Goal: Find specific page/section: Find specific page/section

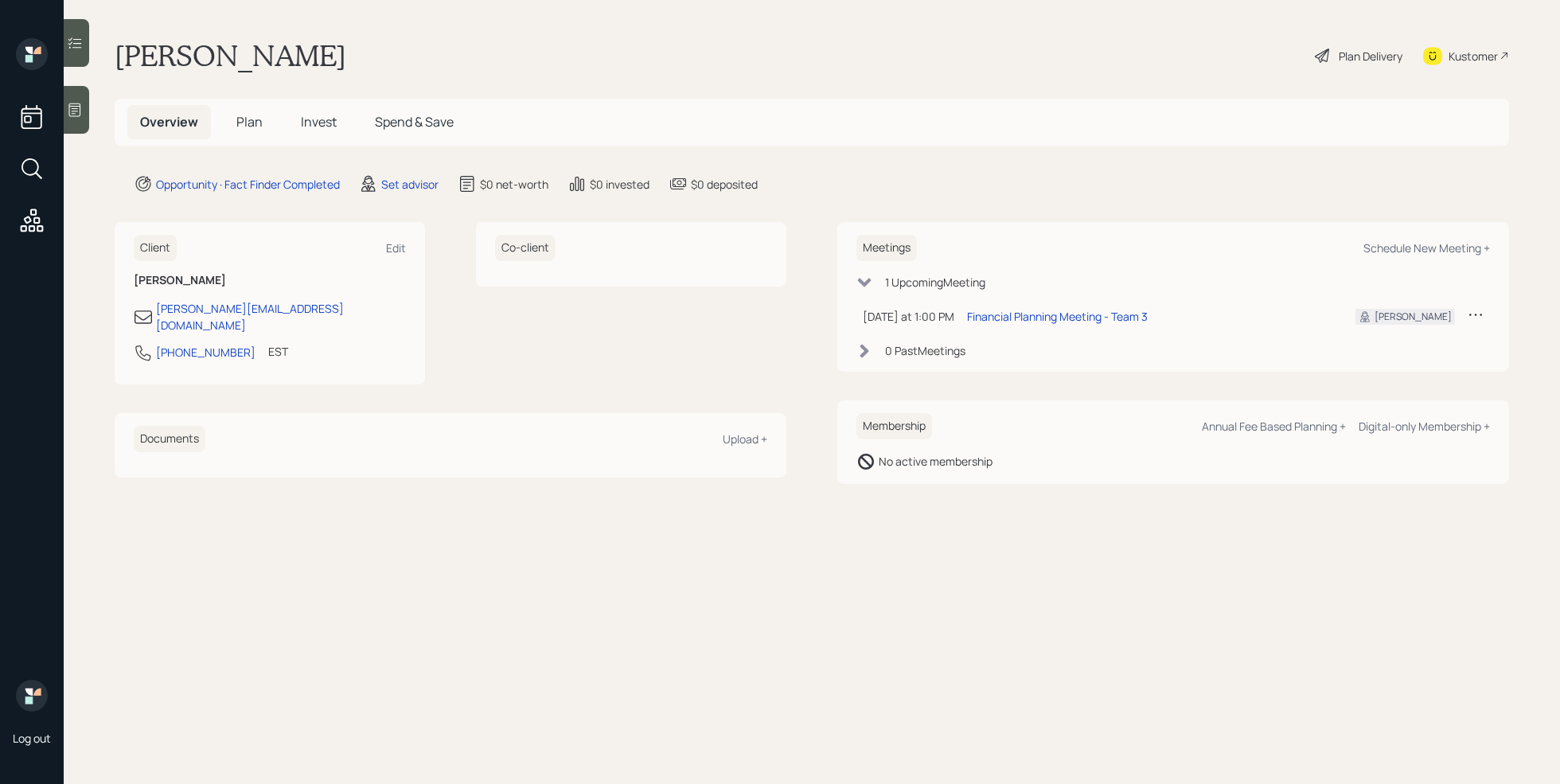
click at [1457, 40] on div "Kustomer" at bounding box center [1466, 55] width 86 height 35
